Goal: Task Accomplishment & Management: Use online tool/utility

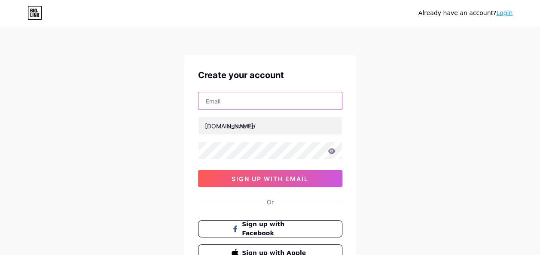
click at [260, 103] on input "text" at bounding box center [269, 100] width 143 height 17
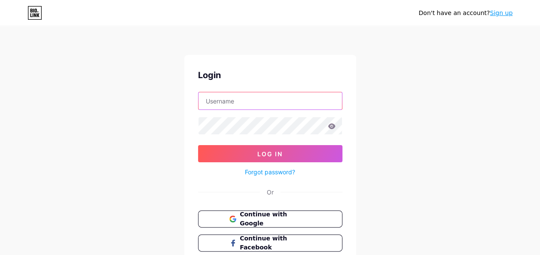
click at [255, 100] on input "text" at bounding box center [269, 100] width 143 height 17
paste input "[EMAIL_ADDRESS][DOMAIN_NAME]"
type input "[EMAIL_ADDRESS][DOMAIN_NAME]"
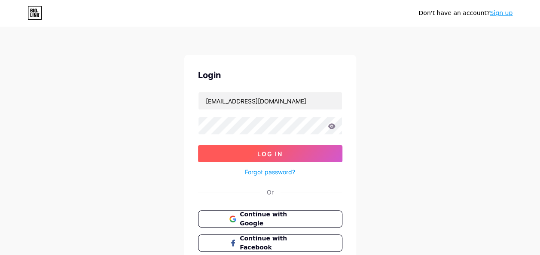
click at [298, 149] on button "Log In" at bounding box center [270, 153] width 144 height 17
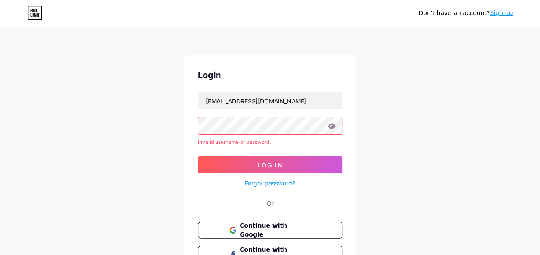
click at [330, 126] on icon at bounding box center [331, 126] width 7 height 6
click at [331, 126] on icon at bounding box center [331, 126] width 7 height 6
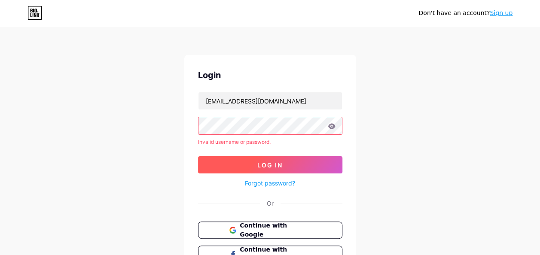
click at [283, 172] on button "Log In" at bounding box center [270, 164] width 144 height 17
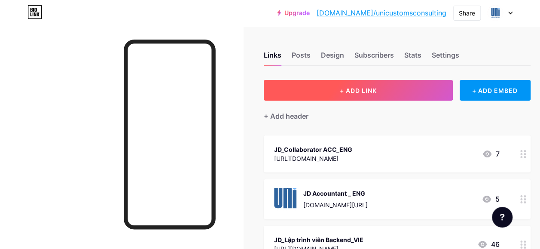
click at [363, 92] on span "+ ADD LINK" at bounding box center [358, 90] width 37 height 7
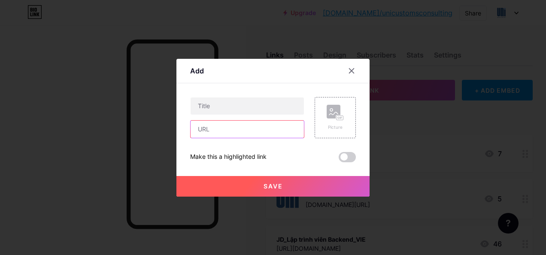
click at [237, 129] on input "text" at bounding box center [247, 129] width 113 height 17
paste input "https://uniconsulting079-my.sharepoint.com/:b:/g/personal/yennhi_eximuni_com/EU…"
type input "https://uniconsulting079-my.sharepoint.com/:b:/g/personal/yennhi_eximuni_com/EU…"
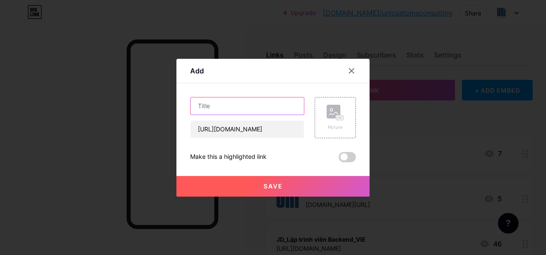
click at [235, 112] on input "text" at bounding box center [247, 105] width 113 height 17
click at [275, 112] on input "text" at bounding box center [247, 105] width 113 height 17
click at [278, 106] on input "JD_IT Front-End Developer_VIE" at bounding box center [247, 105] width 113 height 17
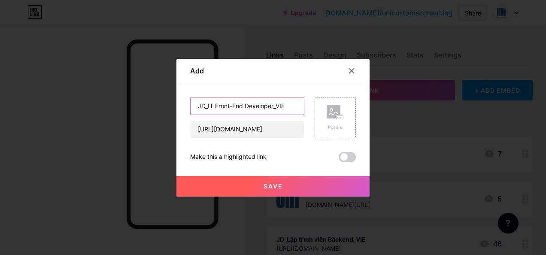
click at [278, 106] on input "JD_IT Front-End Developer_VIE" at bounding box center [247, 105] width 113 height 17
type input "JD_IT Front-End Developer_VIE"
click at [316, 184] on button "Save" at bounding box center [272, 186] width 193 height 21
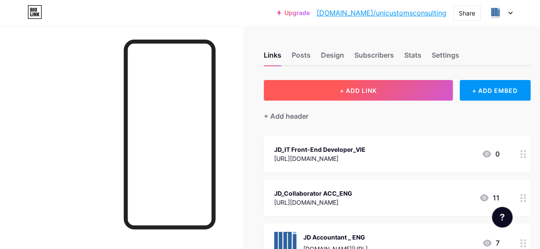
click at [371, 89] on span "+ ADD LINK" at bounding box center [358, 90] width 37 height 7
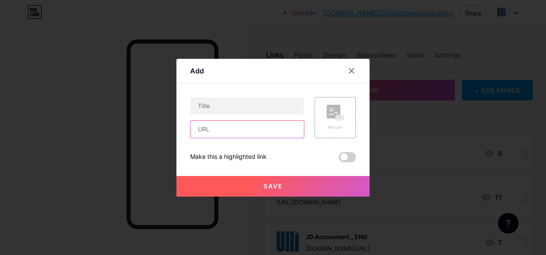
click at [254, 130] on input "text" at bounding box center [247, 129] width 113 height 17
paste input "https://uniconsulting079-my.sharepoint.com/:b:/g/personal/yennhi_eximuni_com/Ea…"
type input "https://uniconsulting079-my.sharepoint.com/:b:/g/personal/yennhi_eximuni_com/Ea…"
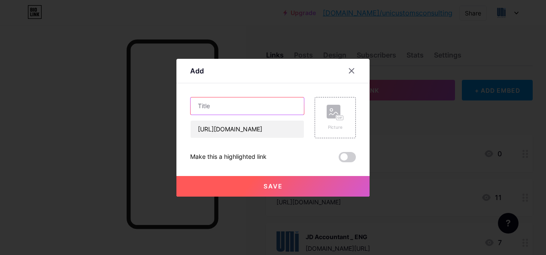
click at [279, 112] on input "text" at bounding box center [247, 105] width 113 height 17
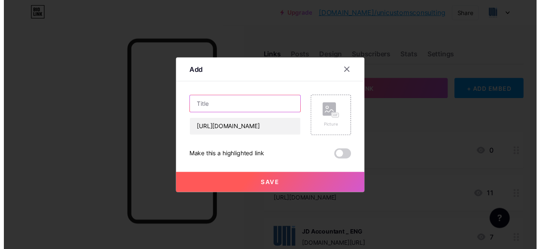
scroll to position [0, 0]
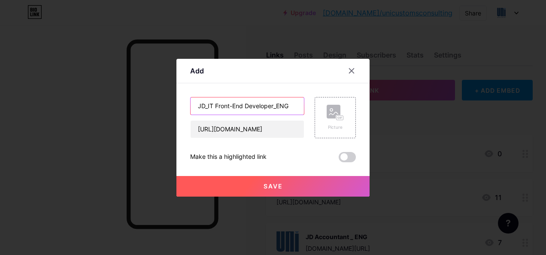
type input "JD_IT Front-End Developer_ENG"
click at [283, 183] on button "Save" at bounding box center [272, 186] width 193 height 21
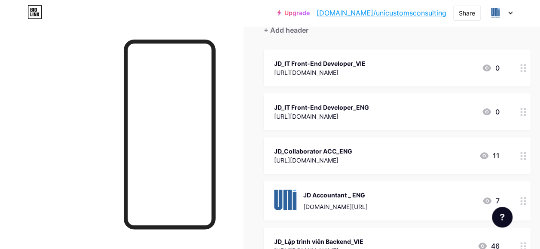
drag, startPoint x: 341, startPoint y: 60, endPoint x: 328, endPoint y: 155, distance: 95.7
click at [328, 155] on span "JD_IT Front-End Developer_VIE https://uniconsulting079-my.sharepoint.com/:b:/g/…" at bounding box center [397, 222] width 267 height 346
drag, startPoint x: 328, startPoint y: 155, endPoint x: 258, endPoint y: 111, distance: 82.5
click at [258, 111] on div "Links Posts Design Subscribers Stats Settings + ADD LINK + ADD EMBED + Add head…" at bounding box center [283, 217] width 566 height 555
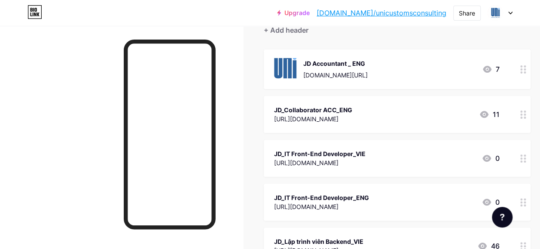
click at [536, 101] on div "Links Posts Design Subscribers Stats Settings + ADD LINK + ADD EMBED + Add head…" at bounding box center [283, 217] width 566 height 555
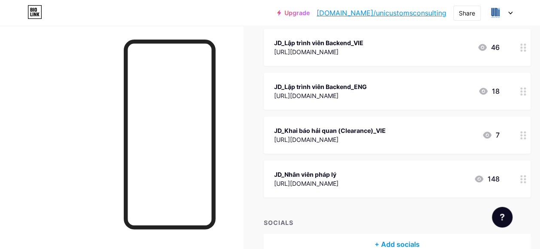
scroll to position [332, 0]
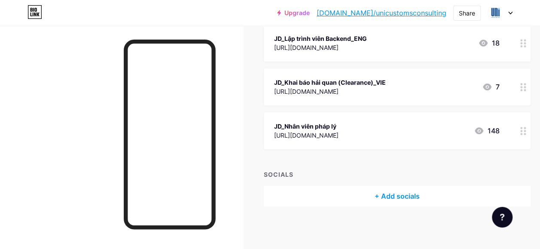
click at [297, 183] on div "SOCIALS + Add socials" at bounding box center [397, 188] width 267 height 36
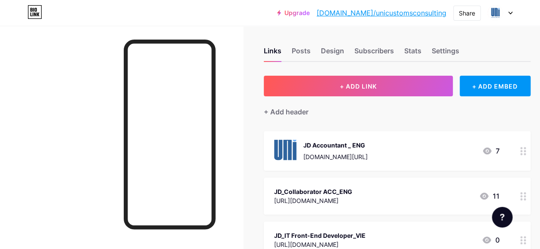
scroll to position [0, 0]
